Goal: Information Seeking & Learning: Learn about a topic

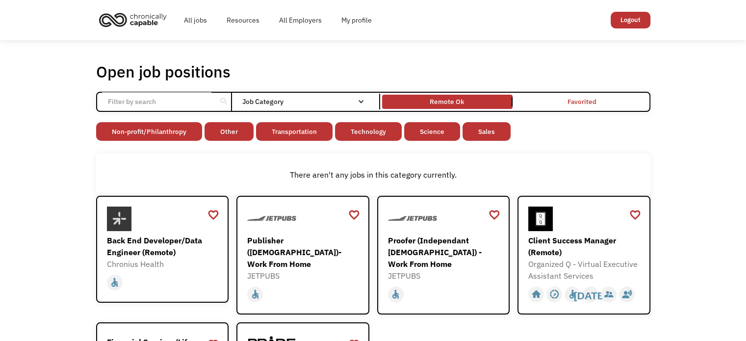
scroll to position [41, 0]
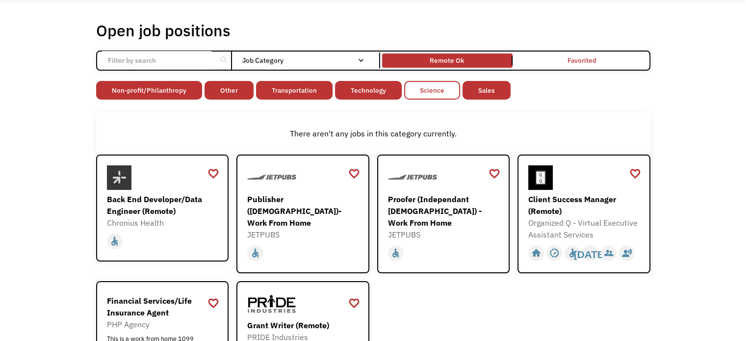
click at [426, 81] on link "Science" at bounding box center [432, 90] width 56 height 19
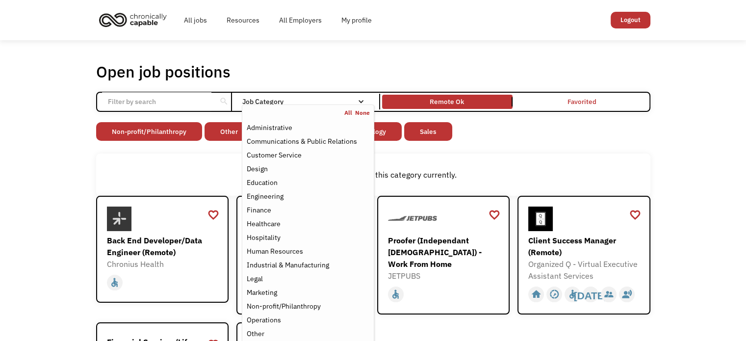
click at [323, 101] on div "Job Category" at bounding box center [308, 101] width 132 height 7
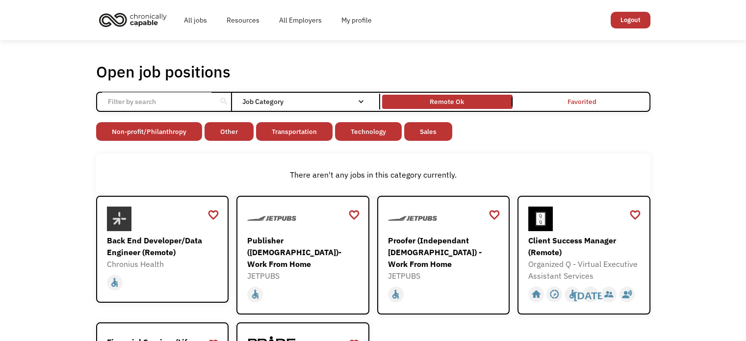
click at [323, 101] on div "Job Category" at bounding box center [308, 101] width 132 height 7
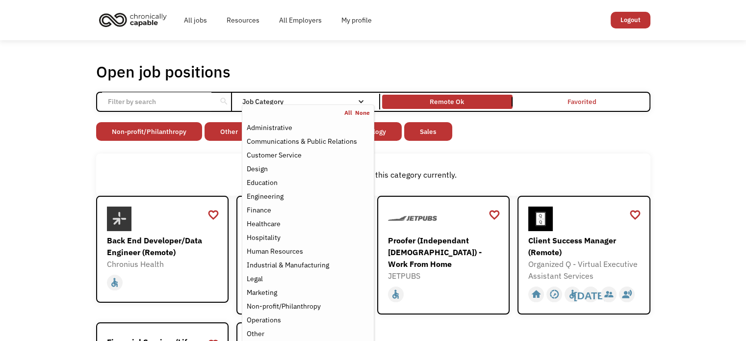
click at [363, 115] on link "None" at bounding box center [362, 113] width 15 height 8
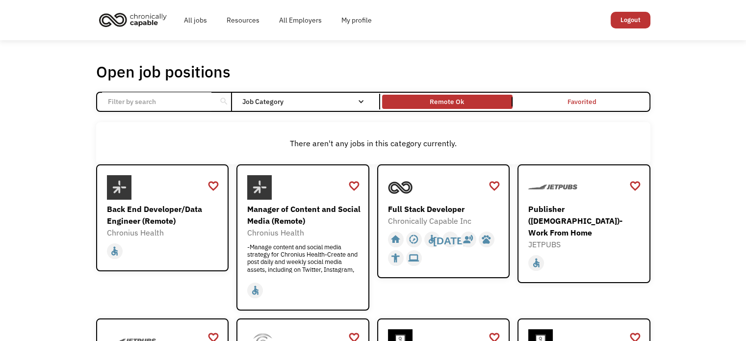
scroll to position [65, 0]
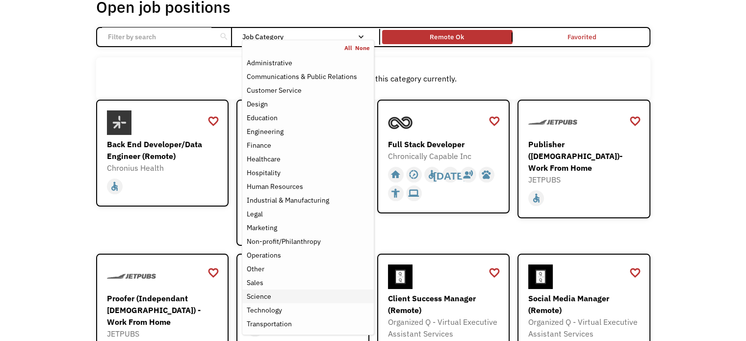
click at [263, 296] on div "Science" at bounding box center [258, 296] width 25 height 12
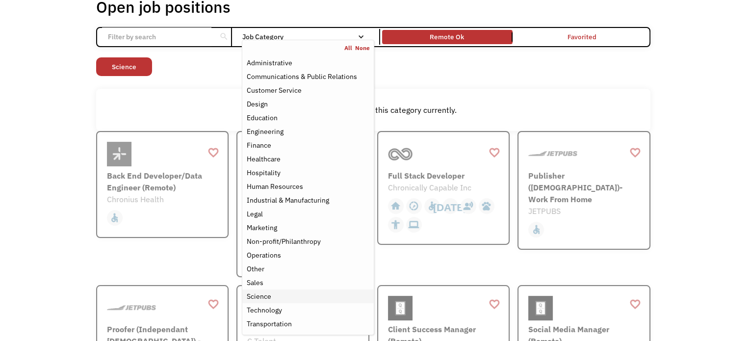
scroll to position [59, 0]
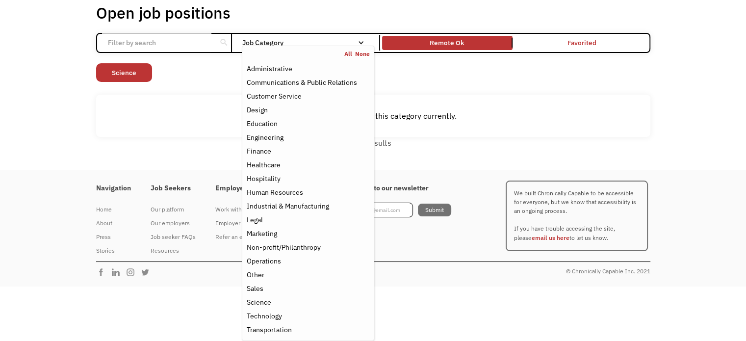
click at [655, 111] on div "Open job positions You have X liked items Search search Filter by category Admi…" at bounding box center [373, 76] width 574 height 154
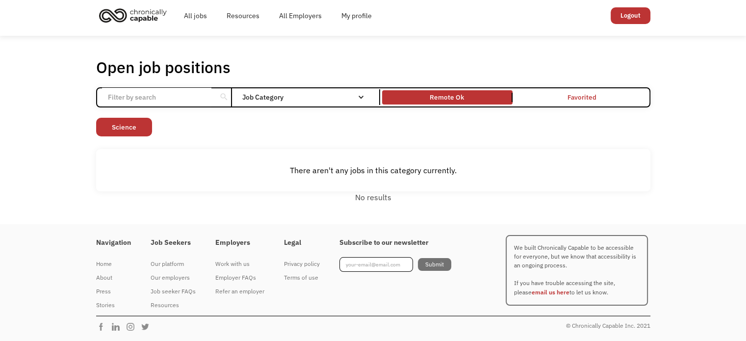
scroll to position [3, 0]
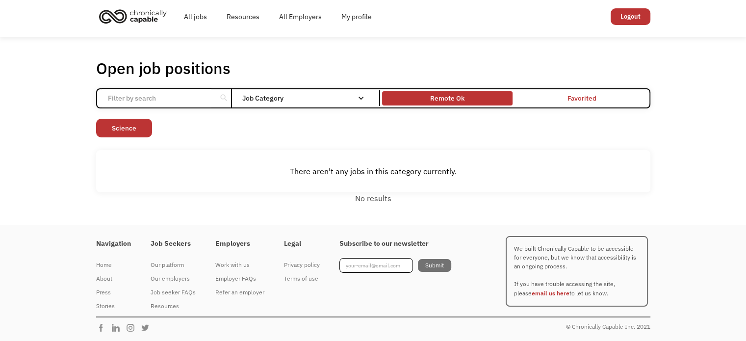
click at [477, 103] on div "Remote Ok" at bounding box center [447, 99] width 130 height 10
click at [481, 101] on div "Remote Ok" at bounding box center [447, 99] width 130 height 10
